Goal: Task Accomplishment & Management: Complete application form

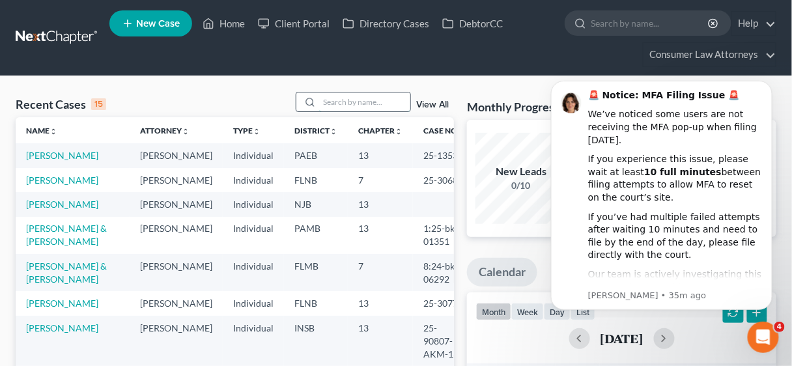
click at [327, 98] on input "search" at bounding box center [364, 102] width 91 height 19
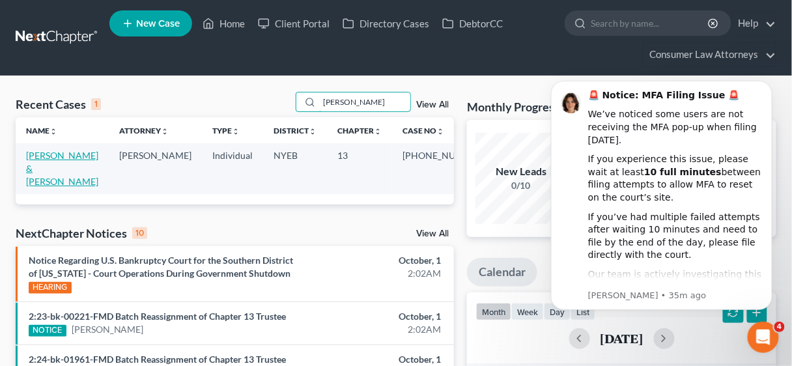
type input "[PERSON_NAME]"
click at [63, 162] on link "[PERSON_NAME] & [PERSON_NAME]" at bounding box center [62, 168] width 72 height 37
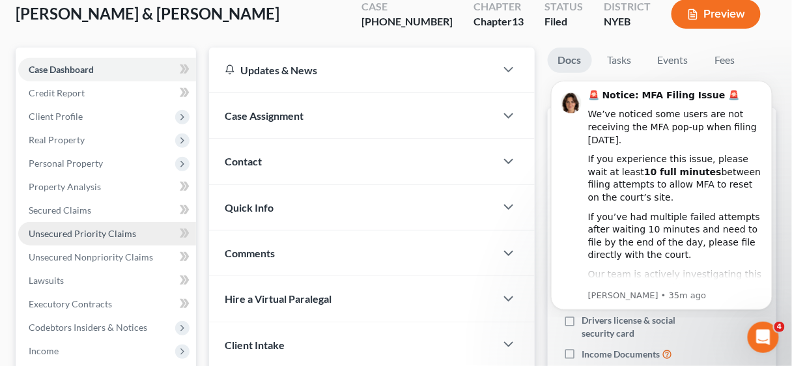
scroll to position [104, 0]
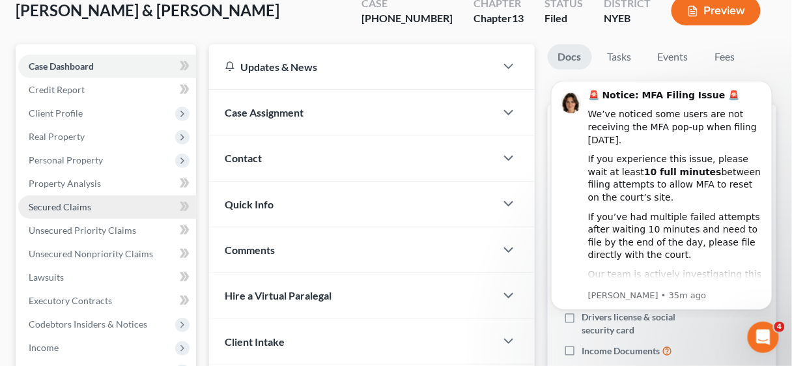
click at [57, 207] on span "Secured Claims" at bounding box center [60, 206] width 63 height 11
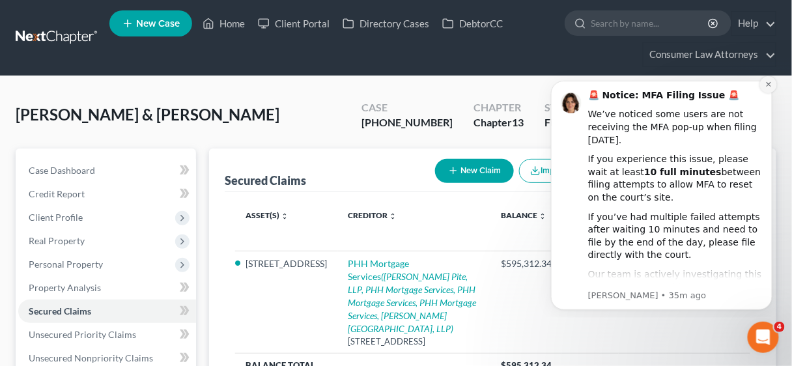
click at [767, 84] on icon "Dismiss notification" at bounding box center [768, 83] width 7 height 7
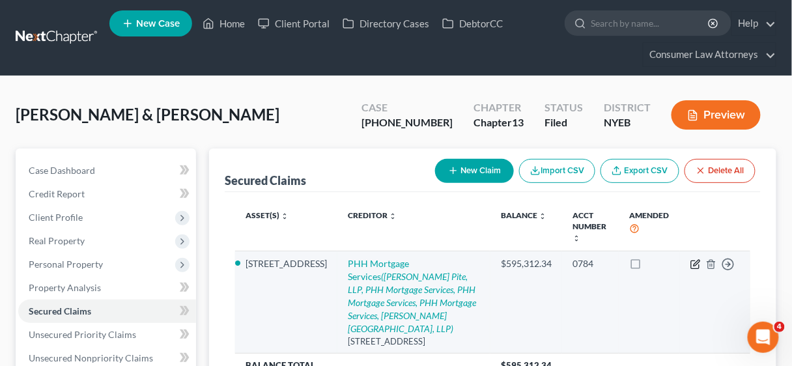
click at [691, 260] on icon "button" at bounding box center [696, 264] width 10 height 10
select select "9"
select select "6"
select select "2"
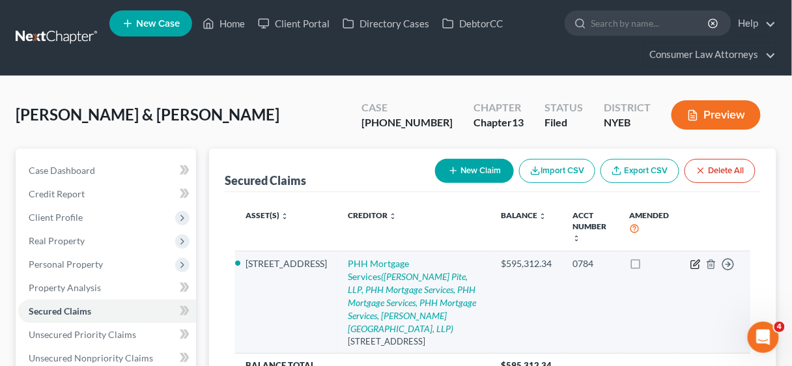
select select "0"
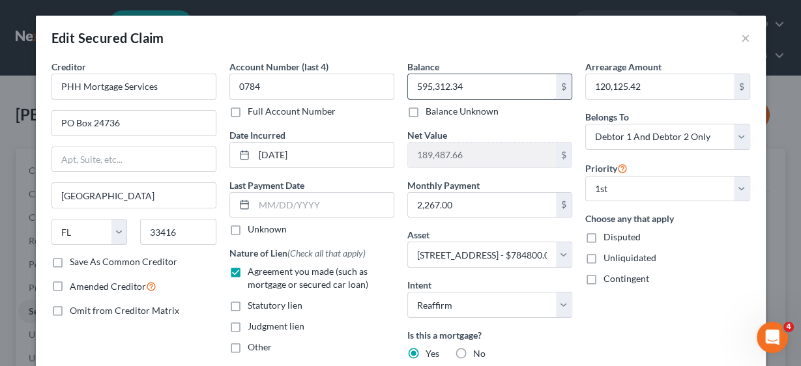
click at [474, 90] on input "595,312.34" at bounding box center [482, 86] width 148 height 25
click at [648, 84] on input "120,125.42" at bounding box center [660, 86] width 148 height 25
click at [657, 89] on input "114,810.32" at bounding box center [660, 86] width 148 height 25
type input "114,810.32"
click at [477, 90] on input "595,312.34" at bounding box center [482, 86] width 148 height 25
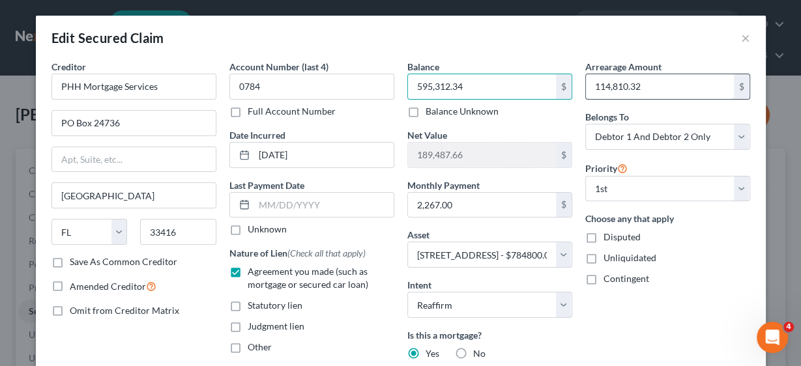
click at [671, 88] on input "114,810.32" at bounding box center [660, 86] width 148 height 25
click at [513, 86] on input "595,312.34" at bounding box center [482, 86] width 148 height 25
click at [708, 285] on div "Arrearage Amount 114,810.32 $ Belongs To * Select Debtor 1 Only Debtor 2 Only D…" at bounding box center [667, 279] width 178 height 439
click at [509, 83] on input "595,312.34" at bounding box center [482, 86] width 148 height 25
click at [494, 201] on input "2,267.00" at bounding box center [482, 205] width 148 height 25
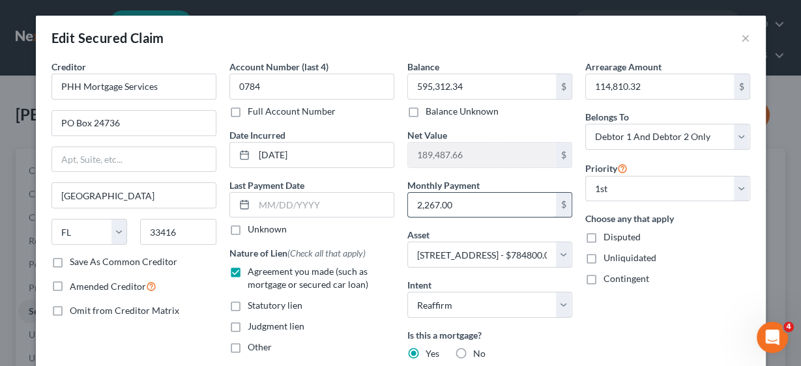
click at [490, 199] on input "2,267.00" at bounding box center [482, 205] width 148 height 25
drag, startPoint x: 489, startPoint y: 199, endPoint x: 401, endPoint y: 201, distance: 88.6
click at [401, 201] on div "Balance 595,312.34 $ Balance Unknown Balance Undetermined 595,312.34 $ Balance …" at bounding box center [490, 279] width 178 height 439
click at [476, 202] on input "2,267.00" at bounding box center [482, 205] width 148 height 25
drag, startPoint x: 476, startPoint y: 202, endPoint x: 403, endPoint y: 204, distance: 73.6
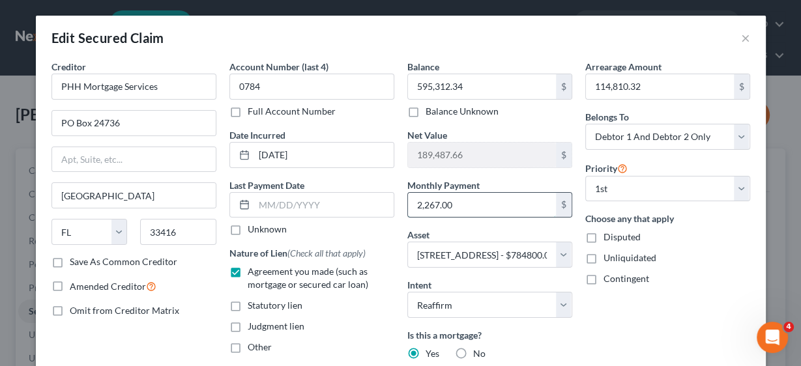
click at [407, 204] on div "2,267.00 $" at bounding box center [489, 205] width 165 height 26
click at [483, 206] on input "2,267.00" at bounding box center [482, 205] width 148 height 25
drag, startPoint x: 483, startPoint y: 206, endPoint x: 411, endPoint y: 207, distance: 71.7
click at [411, 207] on input "2,267.00" at bounding box center [482, 205] width 148 height 25
click at [483, 201] on input "2,267.00" at bounding box center [482, 205] width 148 height 25
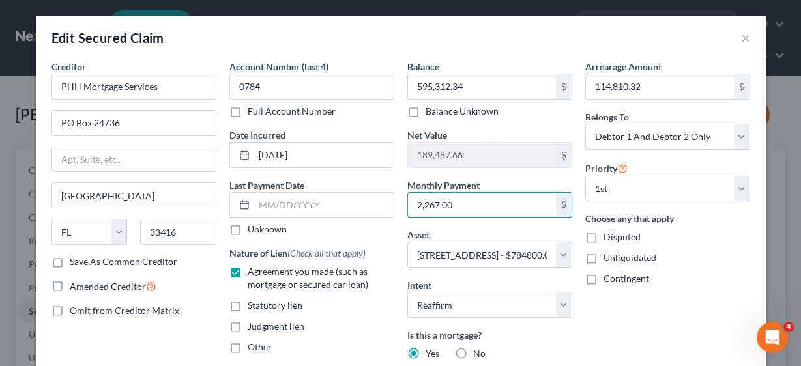
drag, startPoint x: 483, startPoint y: 201, endPoint x: 401, endPoint y: 200, distance: 81.4
click at [401, 200] on div "Balance 595,312.34 $ Balance Unknown Balance Undetermined 595,312.34 $ Balance …" at bounding box center [490, 279] width 178 height 439
click at [487, 208] on input "2,434.25" at bounding box center [482, 205] width 148 height 25
type input "2,434.25"
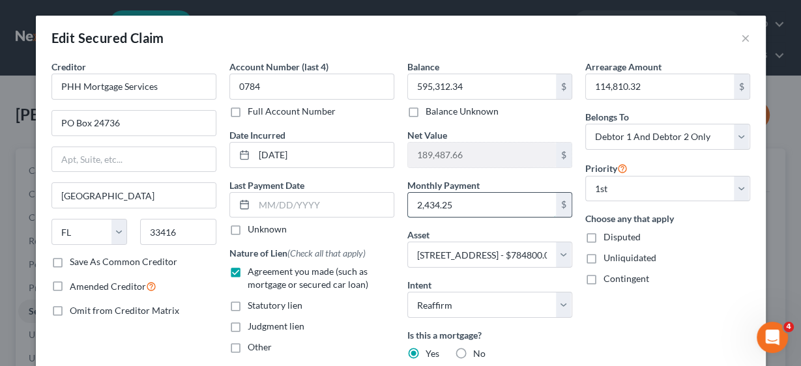
click at [483, 207] on input "2,434.25" at bounding box center [482, 205] width 148 height 25
click at [486, 207] on input "2,434.25" at bounding box center [482, 205] width 148 height 25
click at [487, 207] on input "2,434.25" at bounding box center [482, 205] width 148 height 25
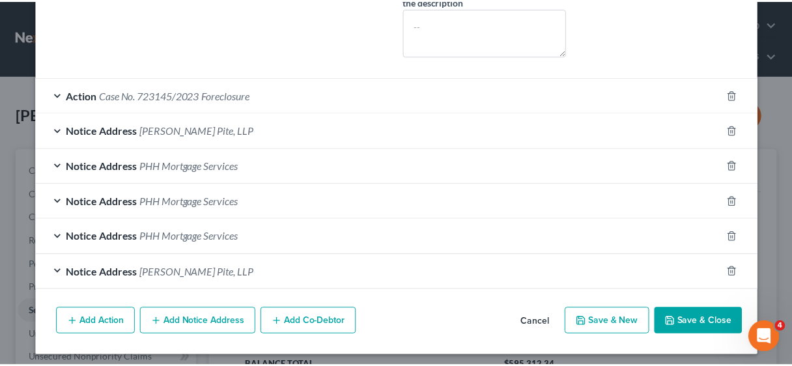
scroll to position [433, 0]
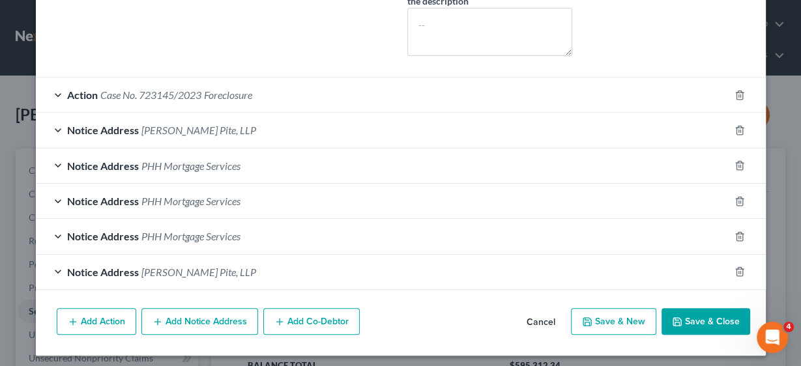
click at [699, 321] on button "Save & Close" at bounding box center [705, 321] width 89 height 27
select select
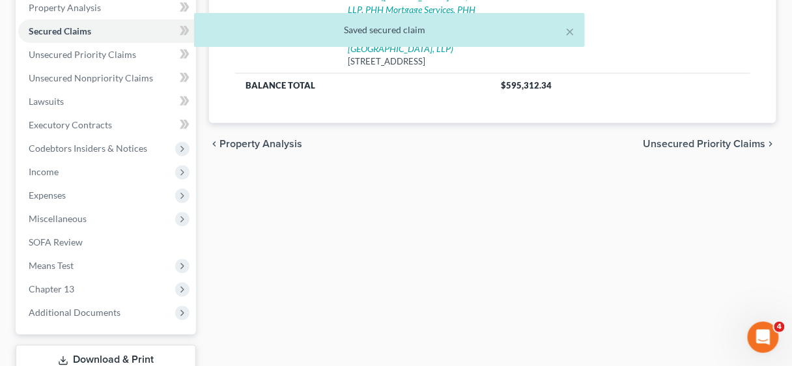
scroll to position [313, 0]
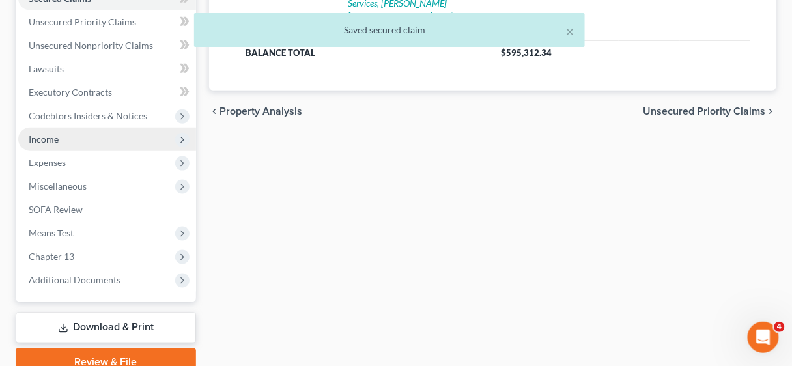
click at [54, 136] on span "Income" at bounding box center [44, 139] width 30 height 11
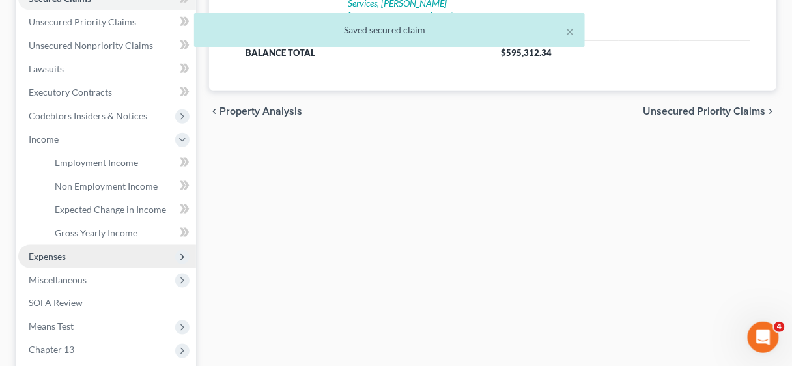
click at [39, 257] on span "Expenses" at bounding box center [47, 256] width 37 height 11
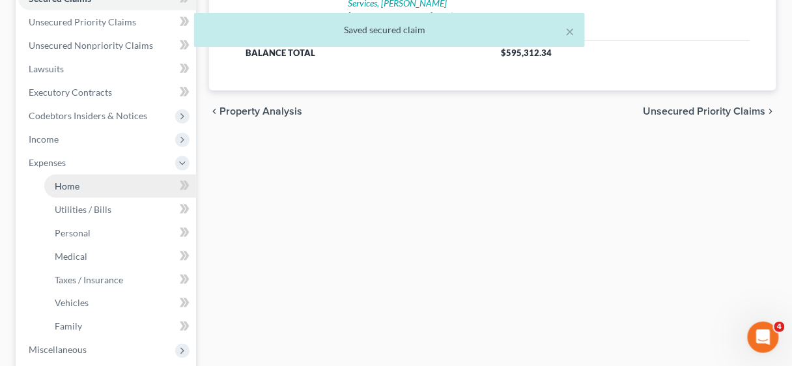
click at [78, 184] on span "Home" at bounding box center [67, 185] width 25 height 11
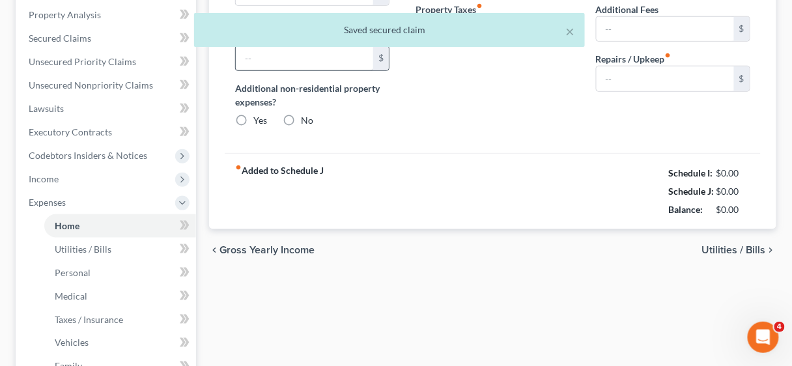
type input "2,267.00"
type input "0.00"
radio input "true"
type input "0.00"
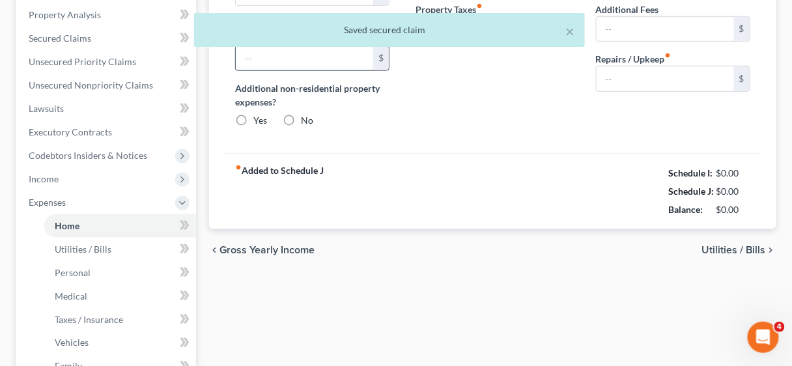
type input "0.00"
type input "100.00"
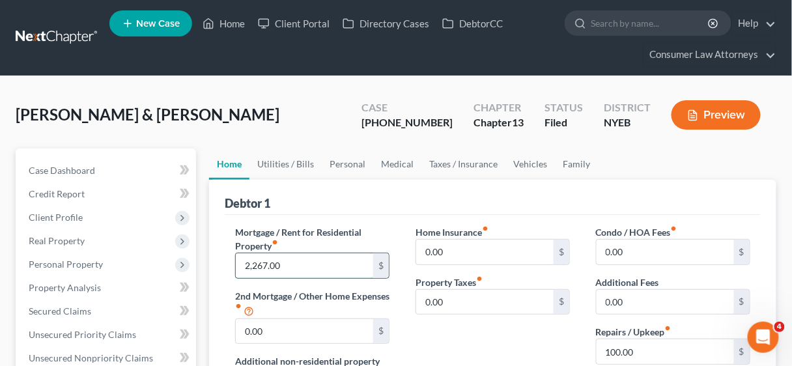
click at [326, 263] on input "2,267.00" at bounding box center [304, 265] width 137 height 25
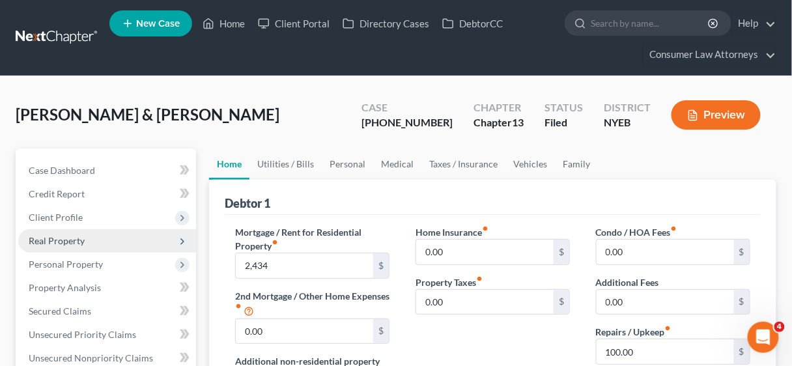
click at [67, 240] on span "Real Property" at bounding box center [57, 240] width 56 height 11
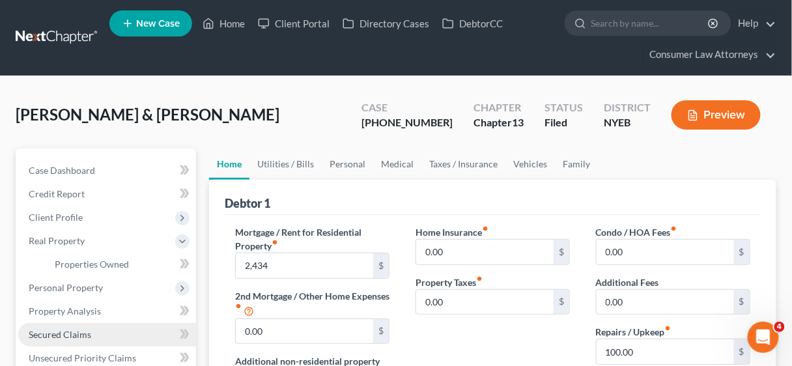
click at [57, 336] on span "Secured Claims" at bounding box center [60, 334] width 63 height 11
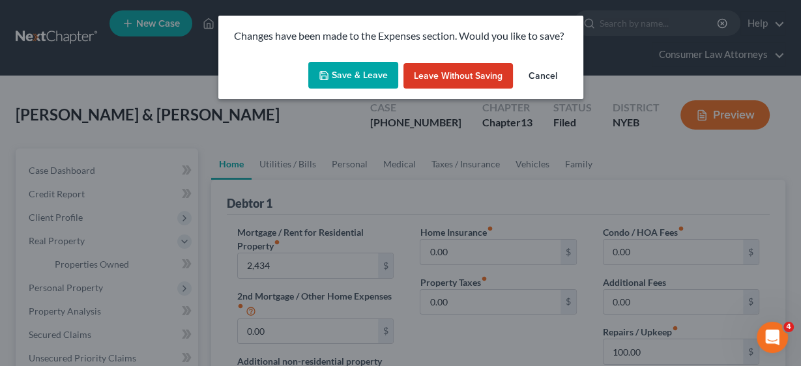
click at [359, 71] on button "Save & Leave" at bounding box center [353, 75] width 90 height 27
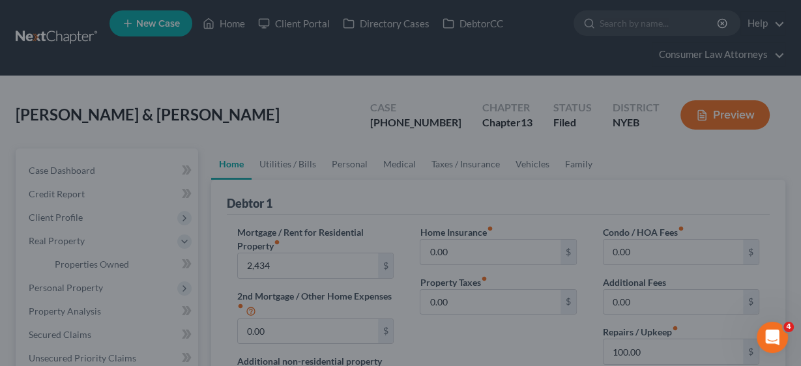
type input "2,434.00"
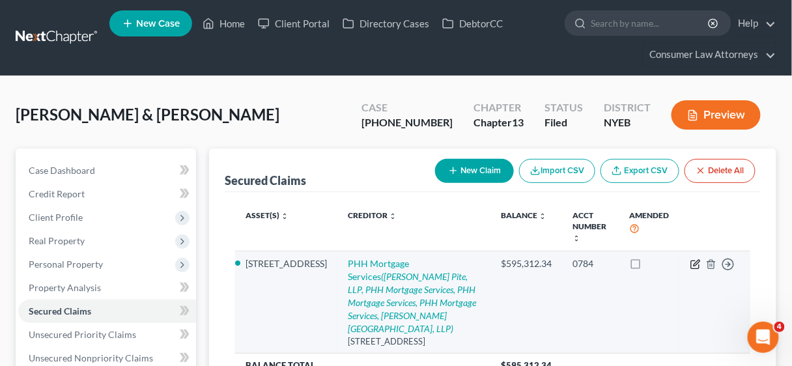
click at [694, 262] on icon "button" at bounding box center [696, 264] width 10 height 10
select select "9"
select select "6"
select select "2"
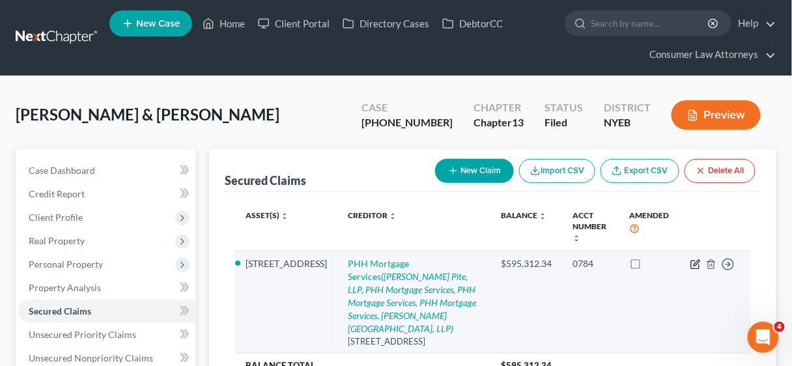
select select "0"
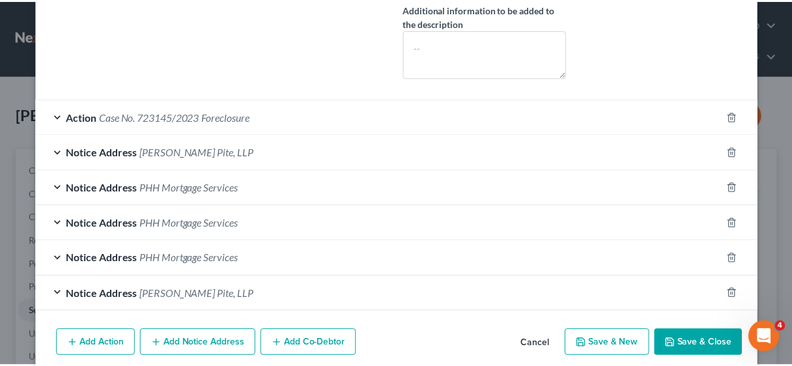
scroll to position [433, 0]
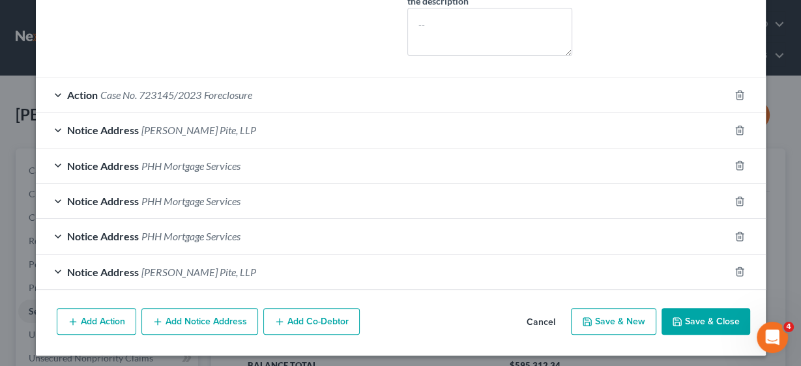
click at [702, 318] on button "Save & Close" at bounding box center [705, 321] width 89 height 27
select select
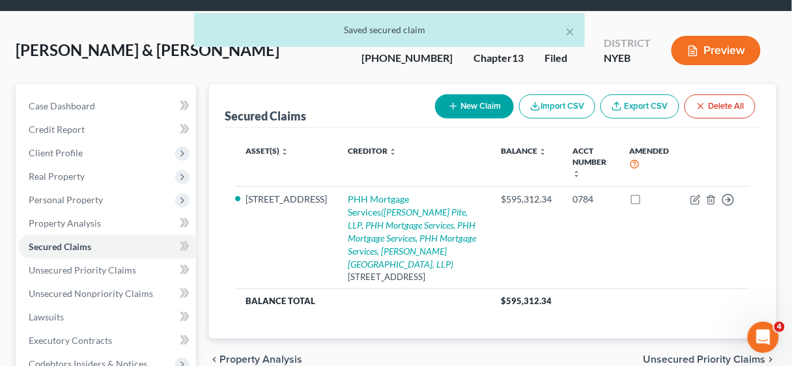
scroll to position [156, 0]
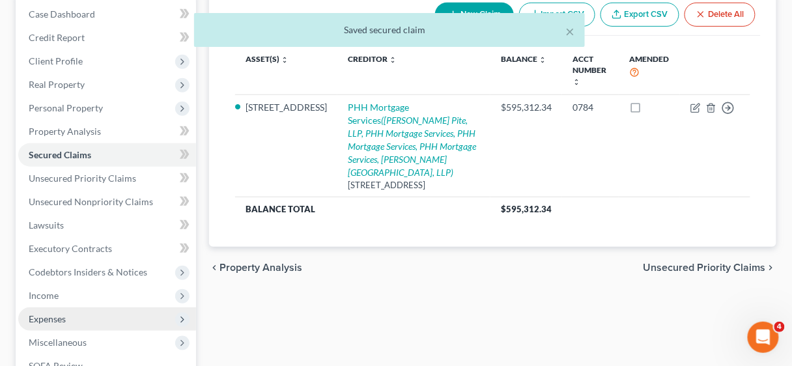
click at [57, 319] on span "Expenses" at bounding box center [47, 318] width 37 height 11
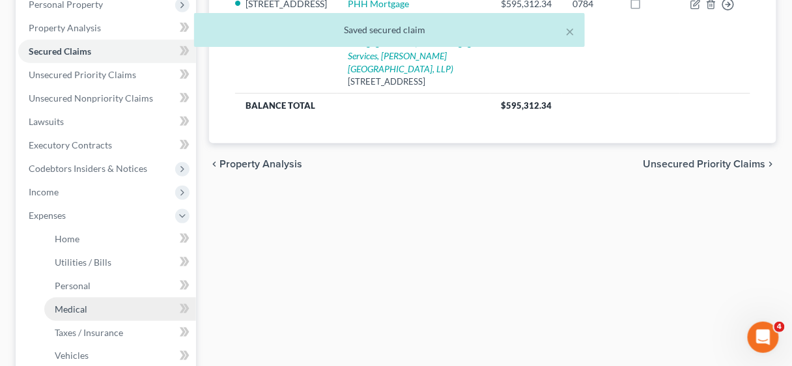
scroll to position [261, 0]
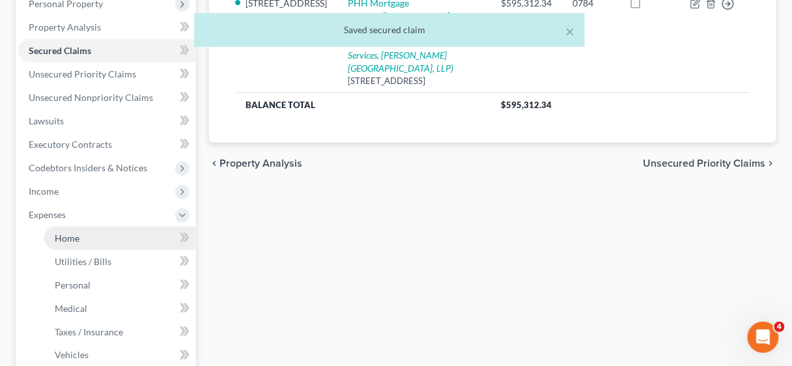
click at [81, 236] on link "Home" at bounding box center [120, 238] width 152 height 23
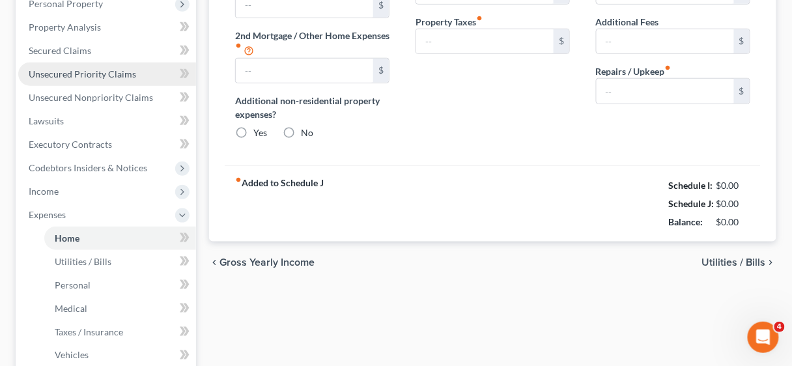
type input "2,434.00"
type input "0.00"
radio input "true"
type input "0.00"
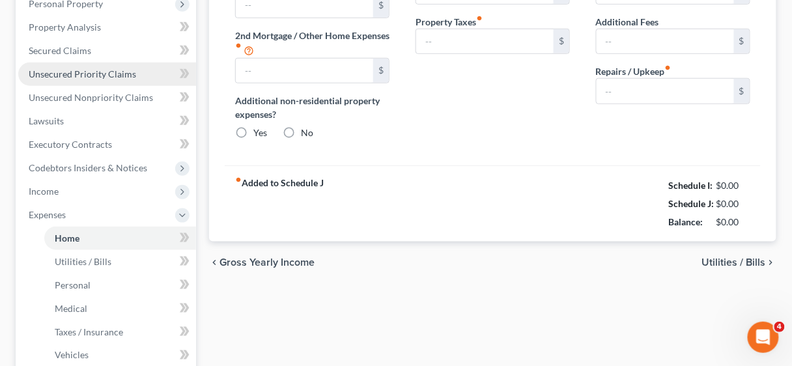
type input "0.00"
type input "100.00"
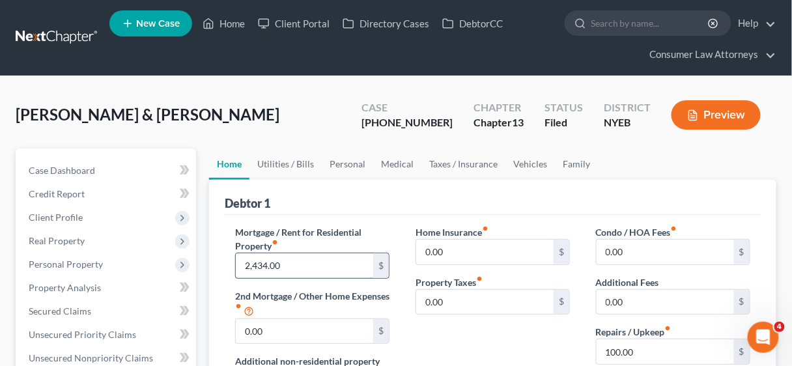
click at [299, 263] on input "2,434.00" at bounding box center [304, 265] width 137 height 25
click at [300, 263] on input "2,434.00" at bounding box center [304, 265] width 137 height 25
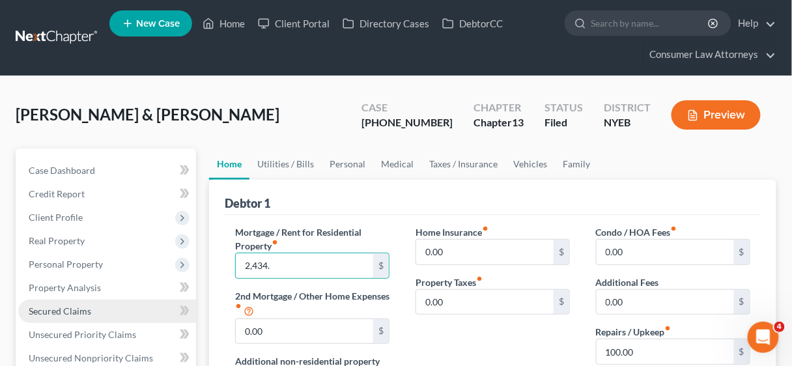
click at [67, 309] on span "Secured Claims" at bounding box center [60, 311] width 63 height 11
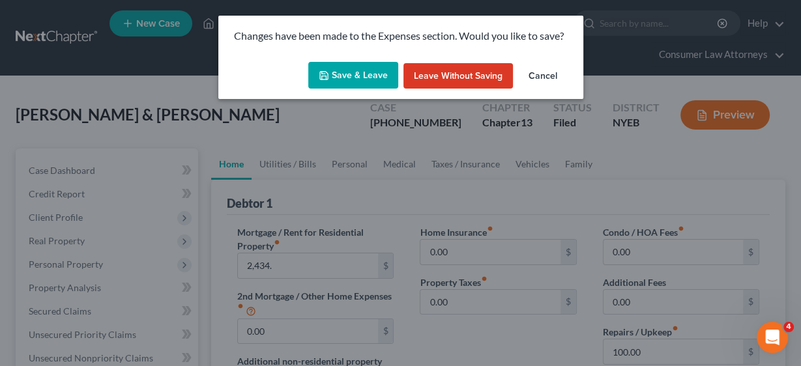
click at [301, 262] on div "Changes have been made to the Expenses section. Would you like to save? Save & …" at bounding box center [400, 183] width 801 height 366
click at [553, 70] on button "Cancel" at bounding box center [543, 76] width 50 height 26
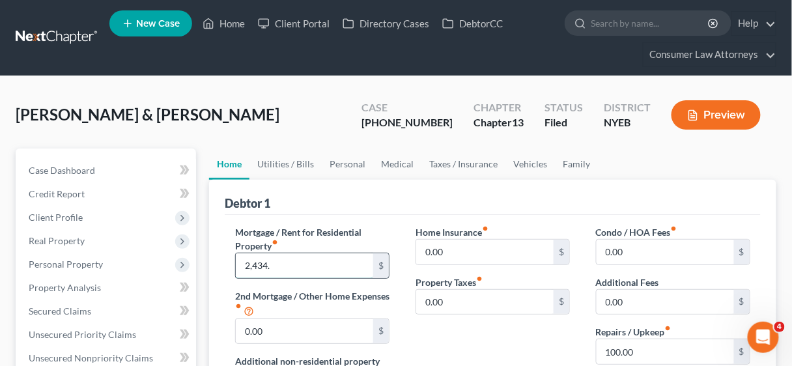
click at [287, 261] on input "2,434." at bounding box center [304, 265] width 137 height 25
click at [287, 263] on input "2,434." at bounding box center [304, 265] width 137 height 25
type input "2,434.25"
click at [380, 302] on label "2nd Mortgage / Other Home Expenses fiber_manual_record" at bounding box center [312, 303] width 154 height 29
click at [322, 257] on input "2,434.25" at bounding box center [304, 265] width 137 height 25
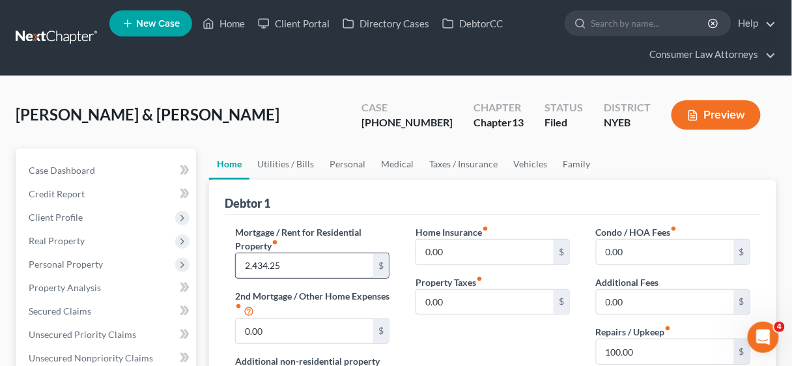
click at [322, 264] on input "2,434.25" at bounding box center [304, 265] width 137 height 25
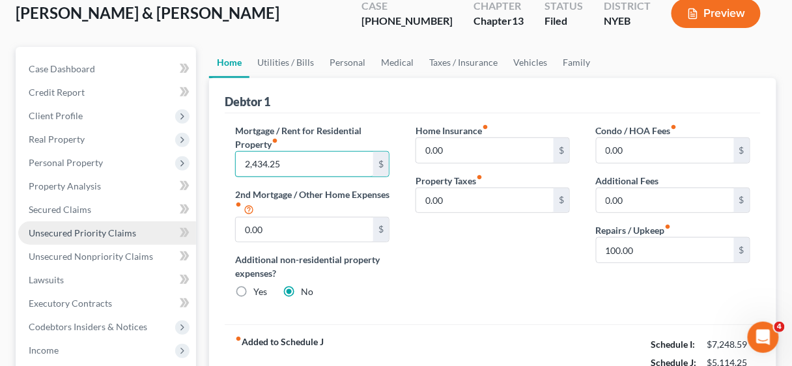
scroll to position [104, 0]
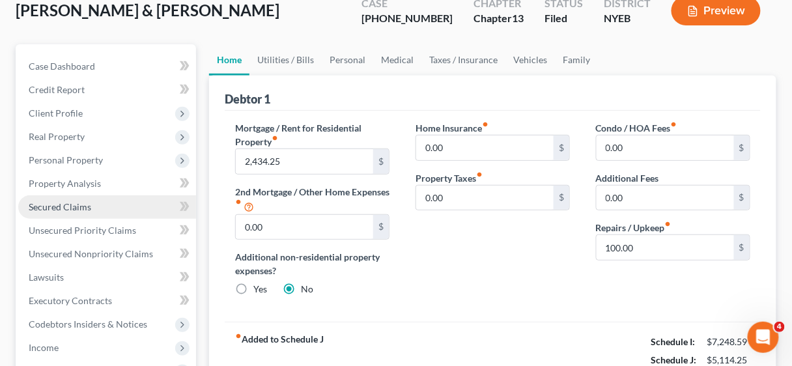
click at [76, 205] on span "Secured Claims" at bounding box center [60, 206] width 63 height 11
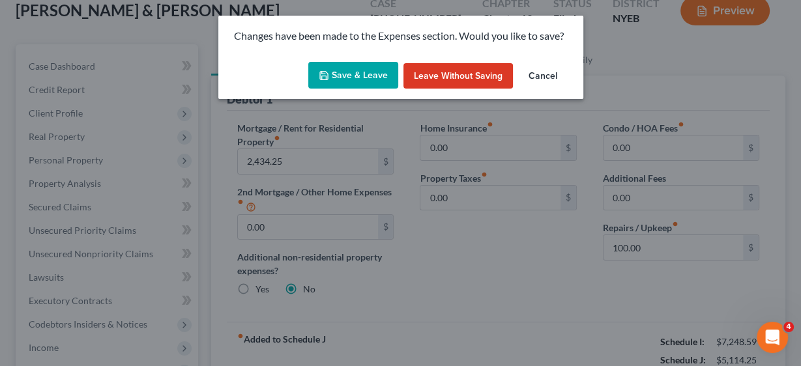
click at [365, 77] on button "Save & Leave" at bounding box center [353, 75] width 90 height 27
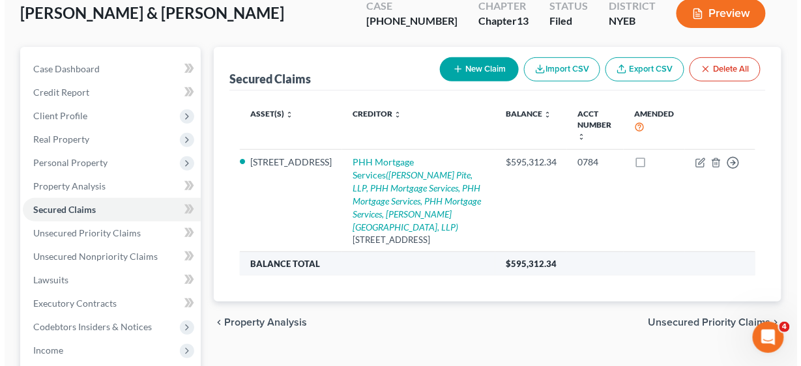
scroll to position [104, 0]
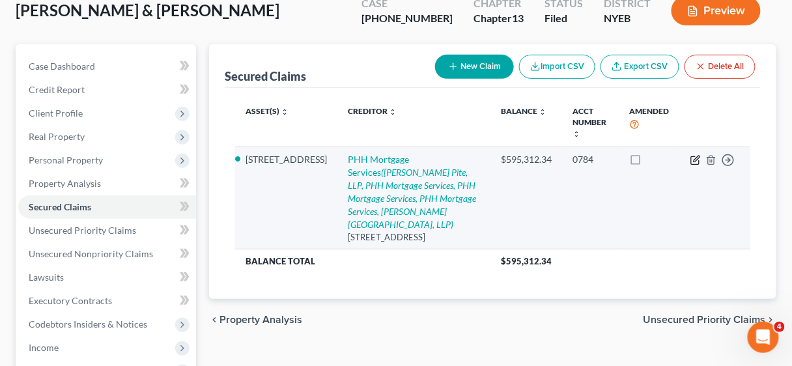
click at [692, 160] on icon "button" at bounding box center [696, 160] width 10 height 10
select select "9"
select select "6"
select select "2"
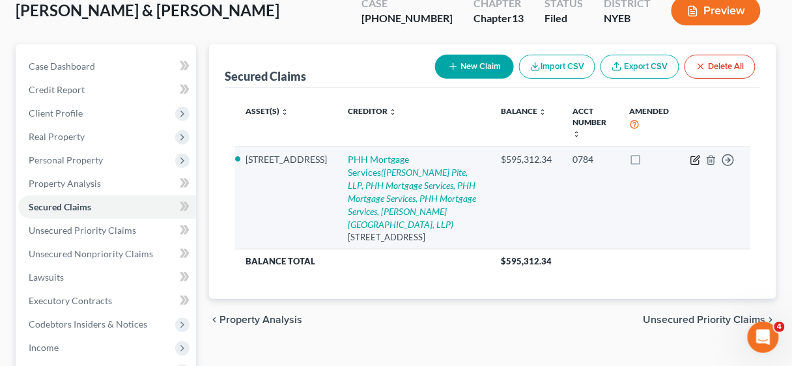
select select "0"
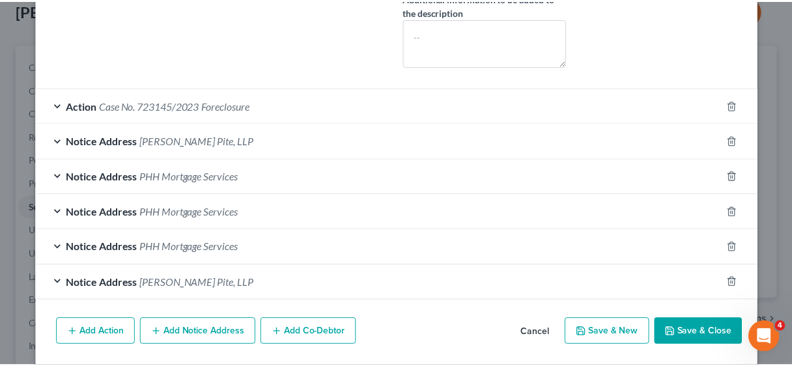
scroll to position [433, 0]
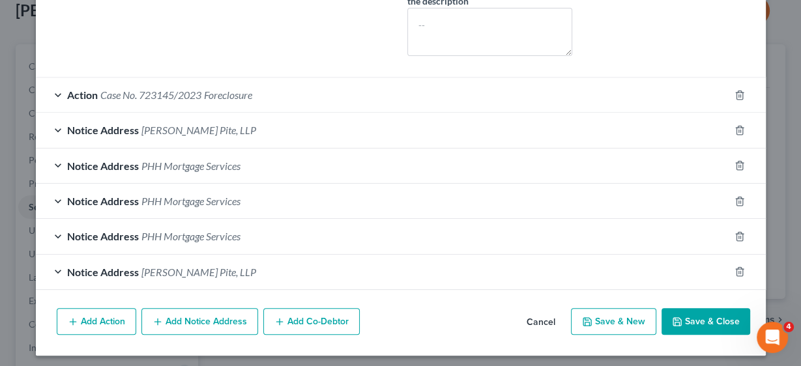
click at [706, 313] on button "Save & Close" at bounding box center [705, 321] width 89 height 27
select select
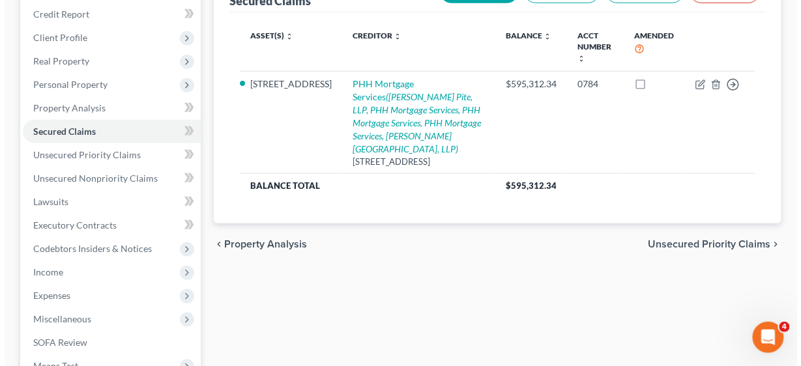
scroll to position [208, 0]
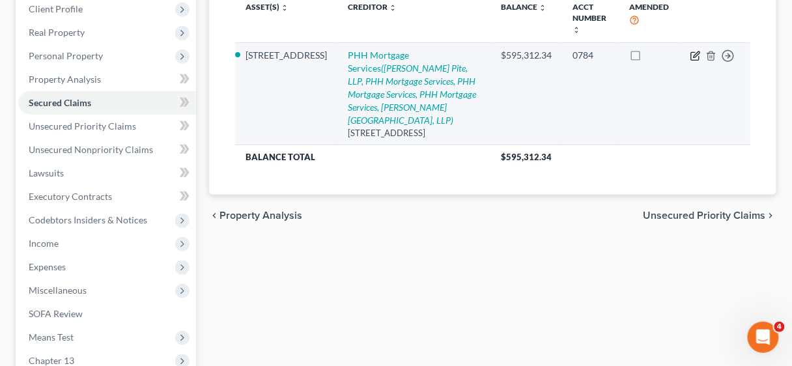
click at [691, 57] on icon "button" at bounding box center [696, 56] width 10 height 10
select select "9"
select select "2"
select select "0"
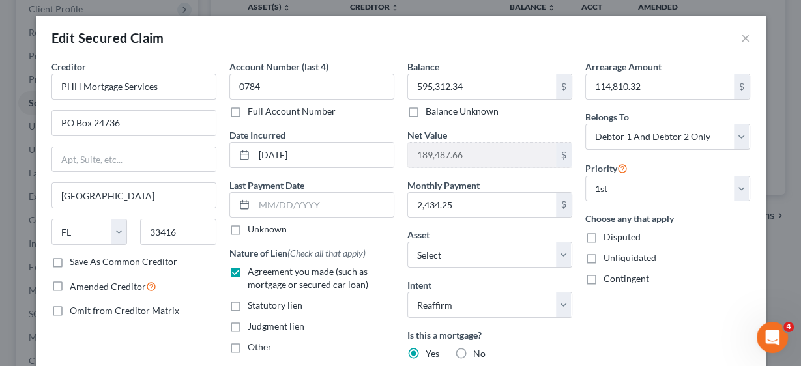
click at [698, 53] on div "Edit Secured Claim × Creditor * PHH Mortgage Services [GEOGRAPHIC_DATA] [US_STA…" at bounding box center [400, 183] width 801 height 366
click at [638, 331] on div "Arrearage Amount 114,810.32 $ Belongs To * Select Debtor 1 Only Debtor 2 Only D…" at bounding box center [667, 279] width 178 height 439
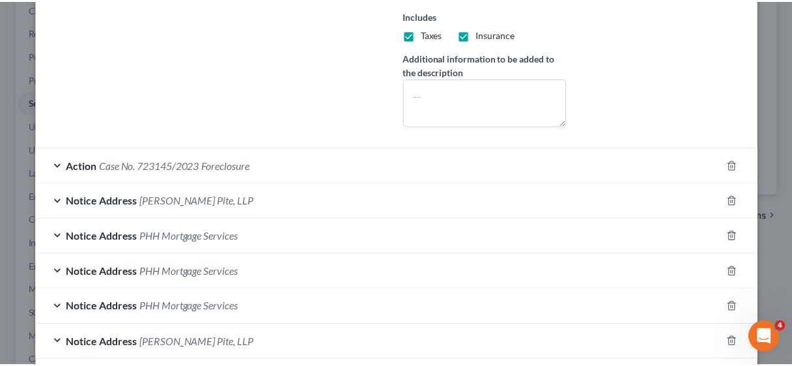
scroll to position [433, 0]
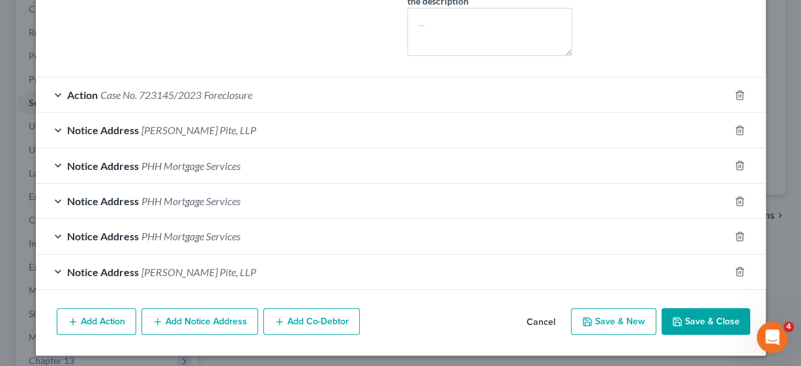
click at [696, 313] on button "Save & Close" at bounding box center [705, 321] width 89 height 27
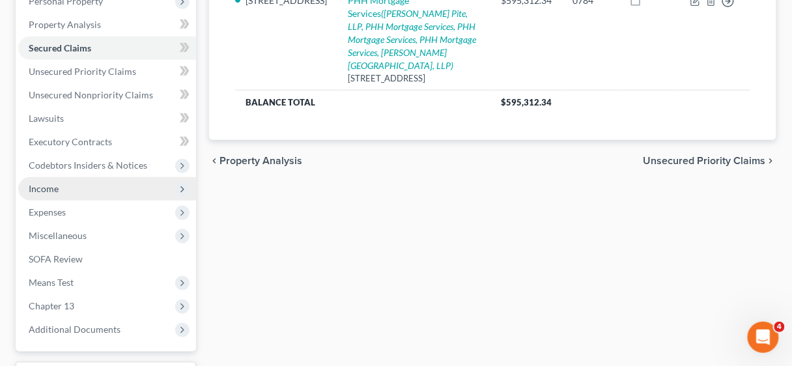
scroll to position [313, 0]
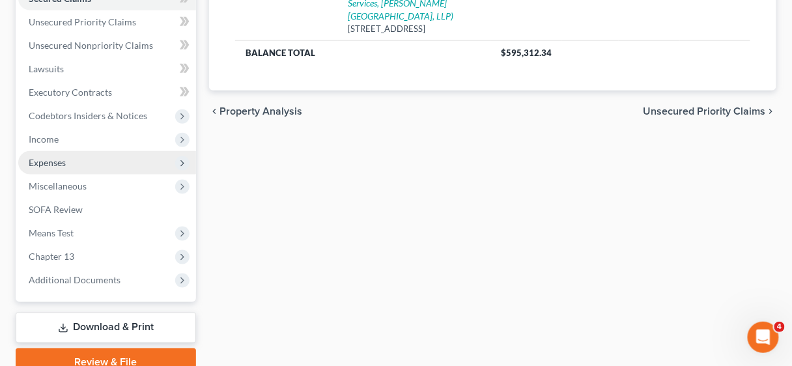
click at [44, 162] on span "Expenses" at bounding box center [47, 162] width 37 height 11
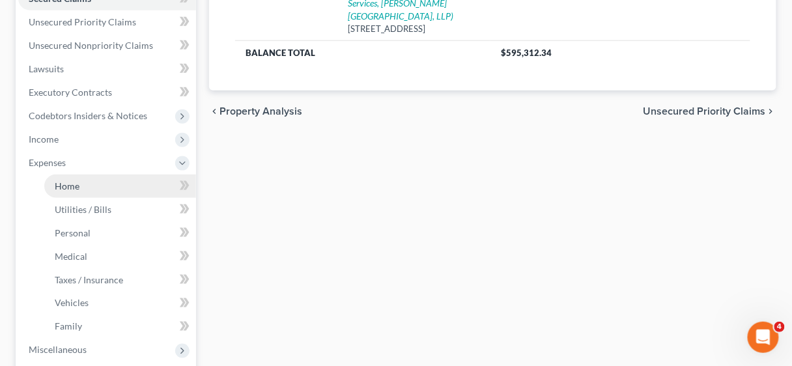
click at [72, 184] on span "Home" at bounding box center [67, 185] width 25 height 11
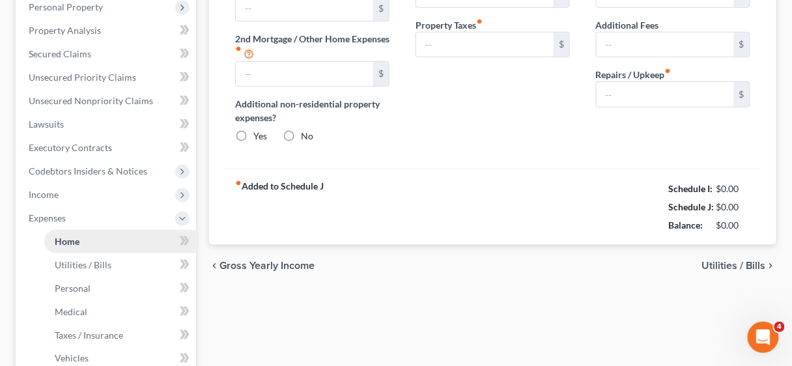
type input "2,434.25"
type input "0.00"
radio input "true"
type input "0.00"
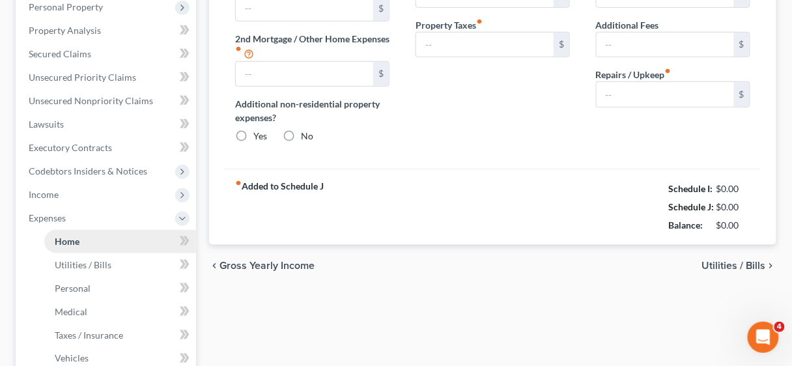
type input "0.00"
type input "100.00"
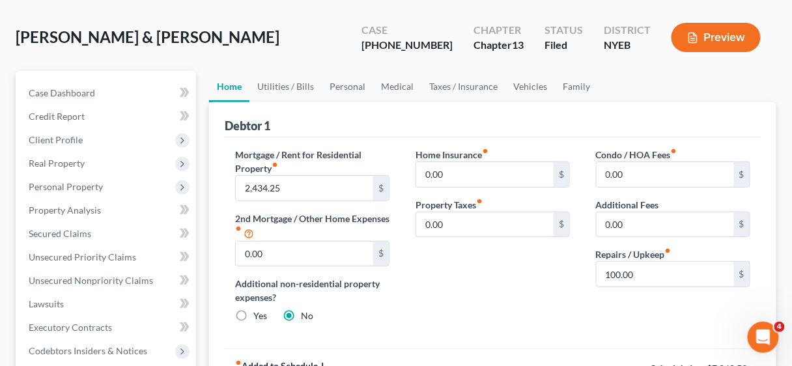
scroll to position [104, 0]
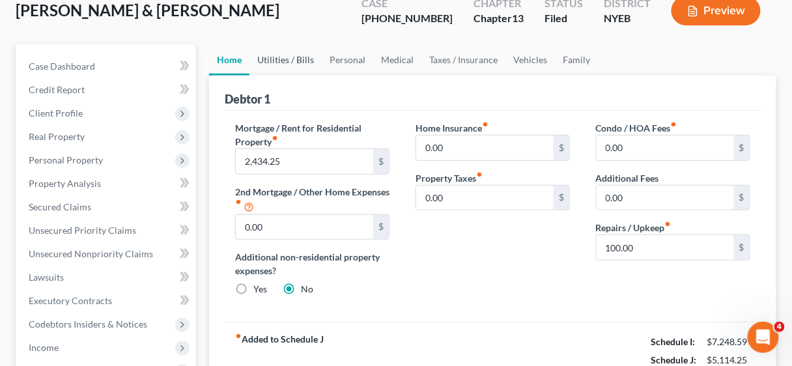
click at [292, 63] on link "Utilities / Bills" at bounding box center [285, 59] width 72 height 31
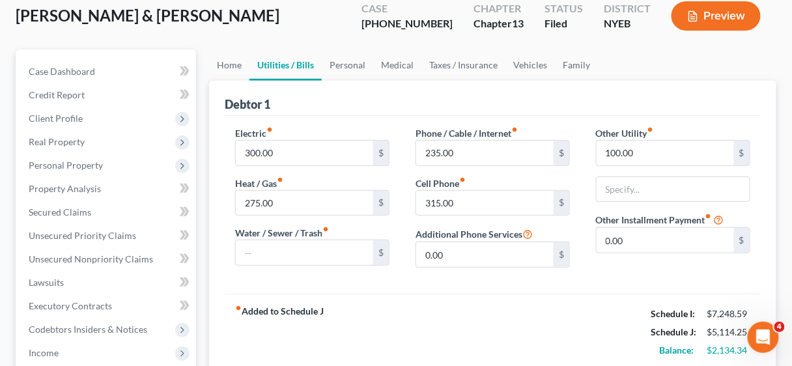
scroll to position [104, 0]
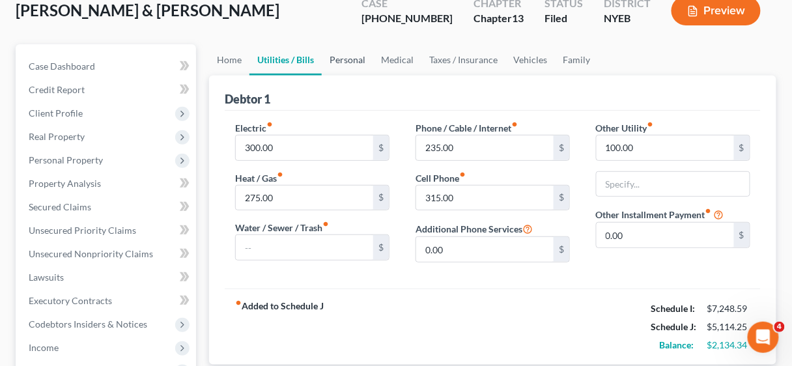
click at [340, 56] on link "Personal" at bounding box center [347, 59] width 51 height 31
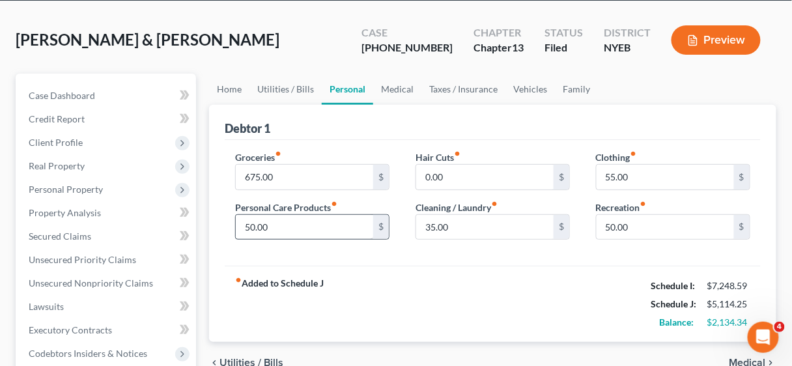
scroll to position [104, 0]
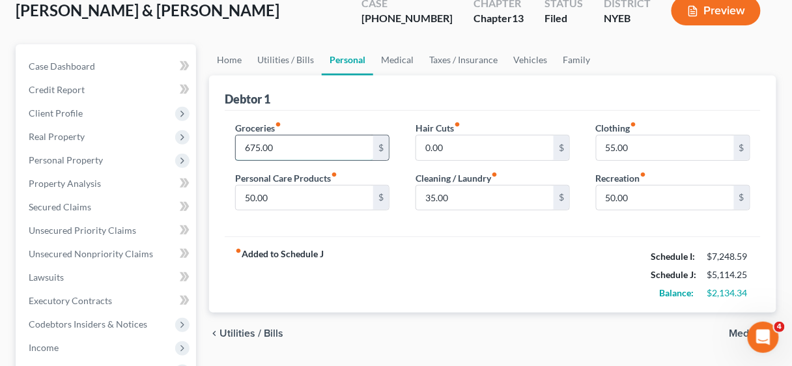
click at [321, 154] on input "675.00" at bounding box center [304, 147] width 137 height 25
click at [330, 143] on input "675.00" at bounding box center [304, 147] width 137 height 25
drag, startPoint x: 330, startPoint y: 143, endPoint x: 238, endPoint y: 142, distance: 91.9
click at [238, 142] on input "675.00" at bounding box center [304, 147] width 137 height 25
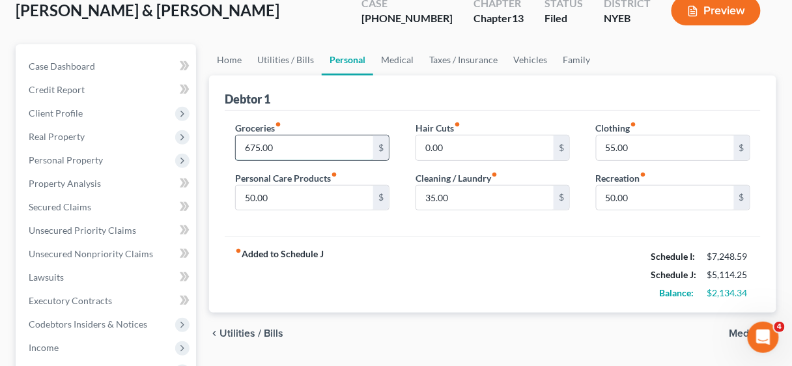
click at [304, 141] on input "675.00" at bounding box center [304, 147] width 137 height 25
drag, startPoint x: 302, startPoint y: 147, endPoint x: 233, endPoint y: 147, distance: 69.7
click at [233, 147] on div "Groceries fiber_manual_record 675.00 $ Personal Care Products fiber_manual_reco…" at bounding box center [312, 171] width 180 height 100
click at [294, 145] on input "675.00" at bounding box center [304, 147] width 137 height 25
drag, startPoint x: 294, startPoint y: 145, endPoint x: 243, endPoint y: 143, distance: 51.5
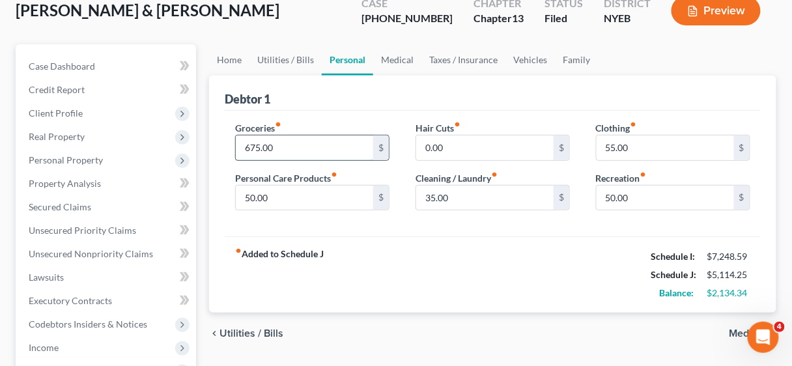
click at [243, 143] on input "675.00" at bounding box center [304, 147] width 137 height 25
click at [363, 233] on div "Groceries fiber_manual_record 550.00 $ Personal Care Products fiber_manual_reco…" at bounding box center [493, 174] width 536 height 126
click at [302, 146] on input "550.00" at bounding box center [304, 147] width 137 height 25
click at [295, 151] on input "550.00" at bounding box center [304, 147] width 137 height 25
drag, startPoint x: 294, startPoint y: 147, endPoint x: 235, endPoint y: 143, distance: 59.4
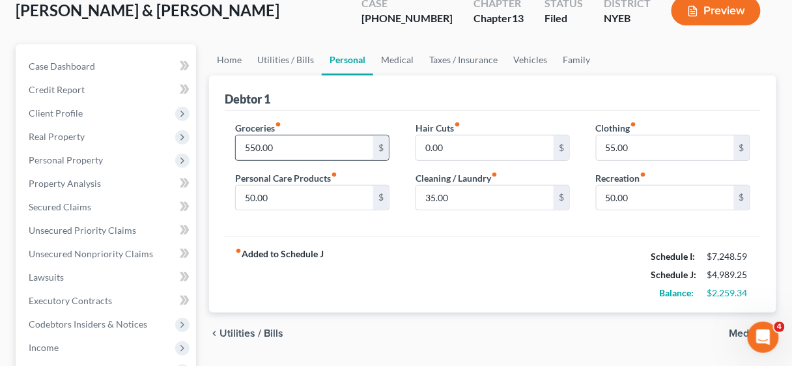
click at [235, 143] on div "550.00 $" at bounding box center [312, 148] width 154 height 26
type input "575.00"
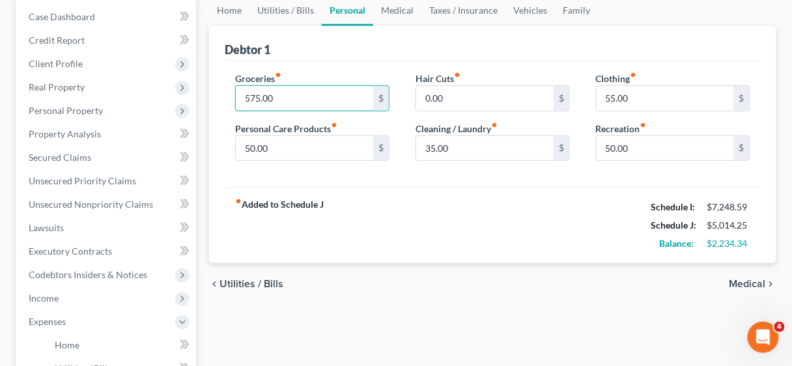
scroll to position [156, 0]
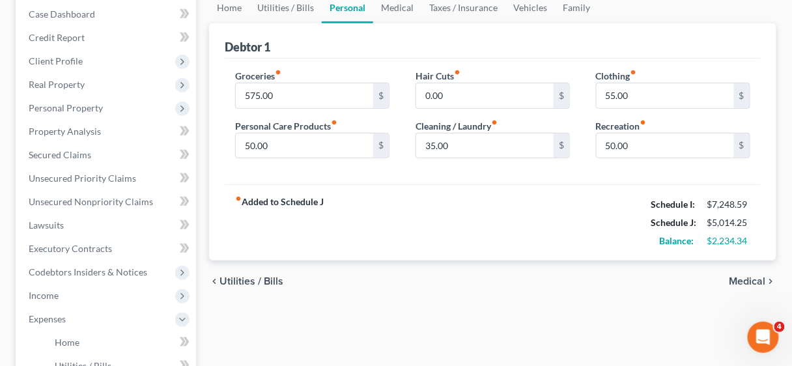
click at [444, 200] on div "fiber_manual_record Added to Schedule J Schedule I: $7,248.59 Schedule J: $5,01…" at bounding box center [493, 222] width 536 height 76
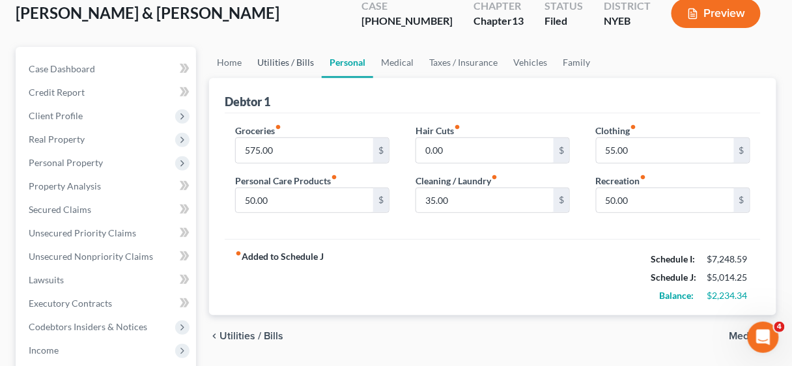
scroll to position [0, 0]
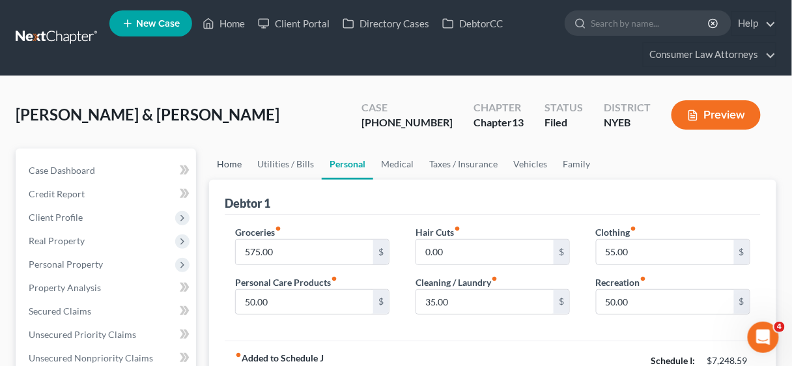
click at [233, 158] on link "Home" at bounding box center [229, 164] width 40 height 31
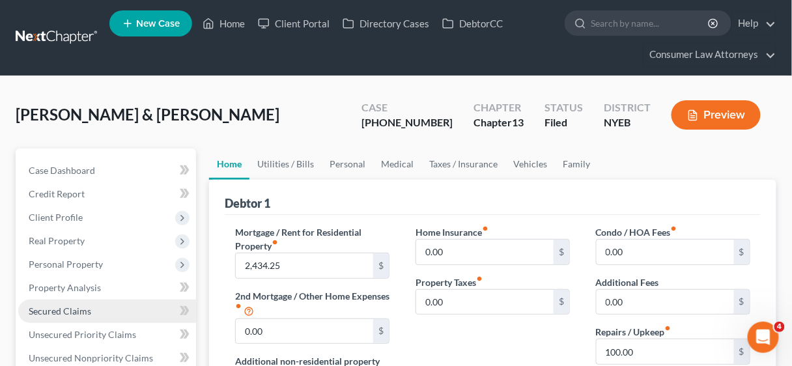
click at [59, 307] on span "Secured Claims" at bounding box center [60, 311] width 63 height 11
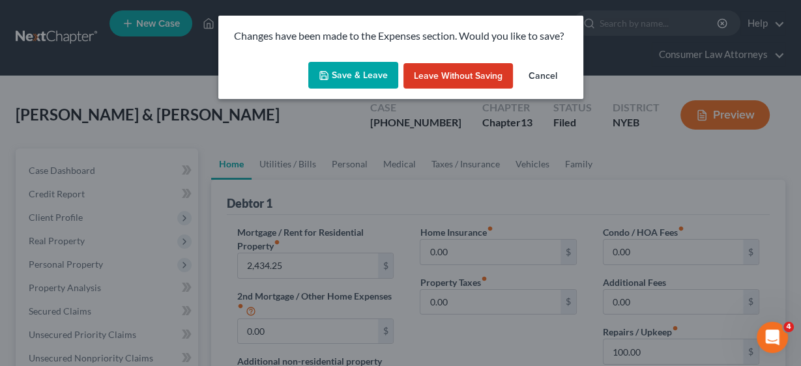
click at [369, 78] on button "Save & Leave" at bounding box center [353, 75] width 90 height 27
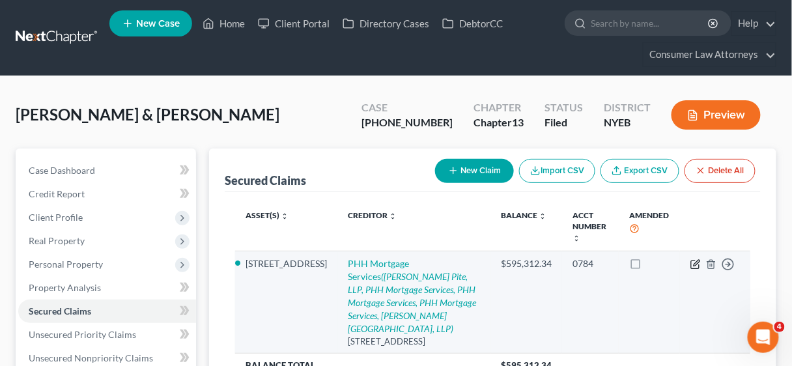
click at [696, 264] on icon "button" at bounding box center [697, 263] width 6 height 6
select select "9"
select select "6"
select select "2"
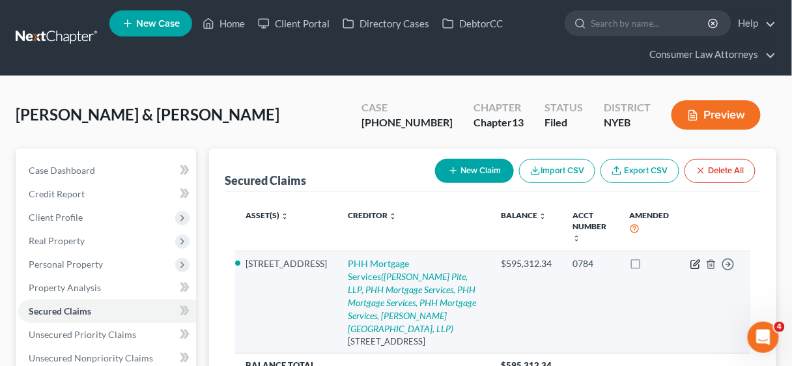
select select "0"
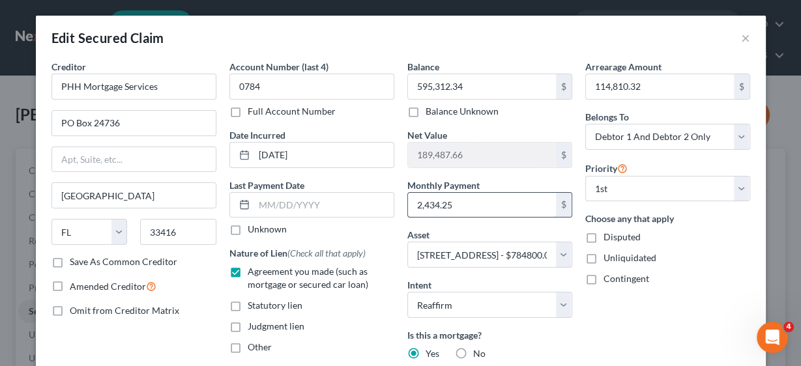
click at [480, 205] on input "2,434.25" at bounding box center [482, 205] width 148 height 25
click at [511, 205] on input "2,434.25" at bounding box center [482, 205] width 148 height 25
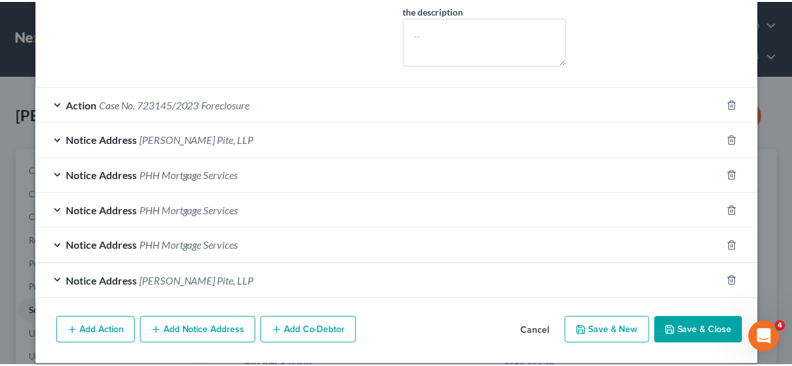
scroll to position [433, 0]
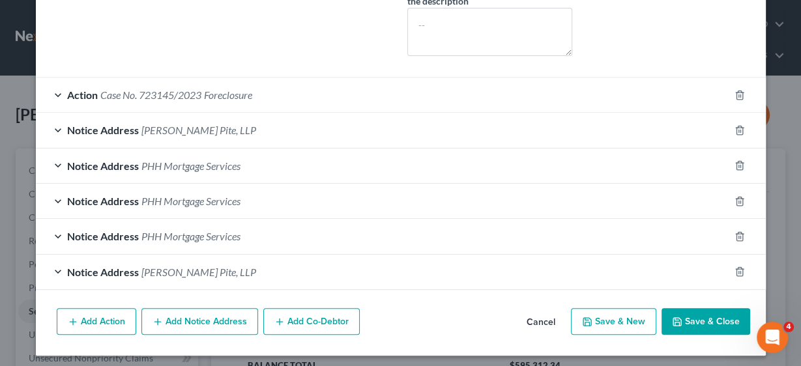
click at [692, 315] on button "Save & Close" at bounding box center [705, 321] width 89 height 27
select select
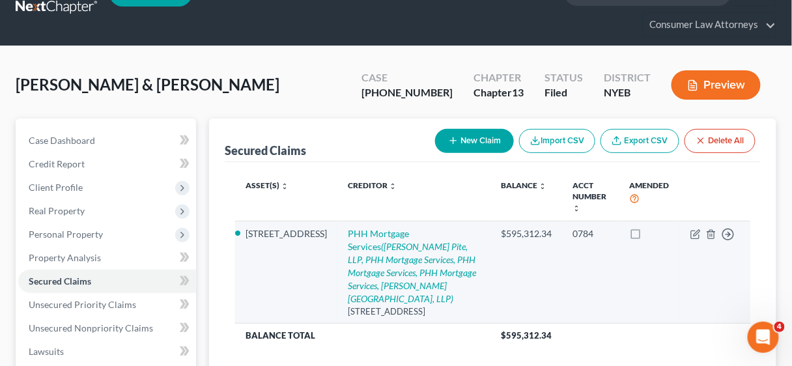
scroll to position [52, 0]
